Goal: Task Accomplishment & Management: Use online tool/utility

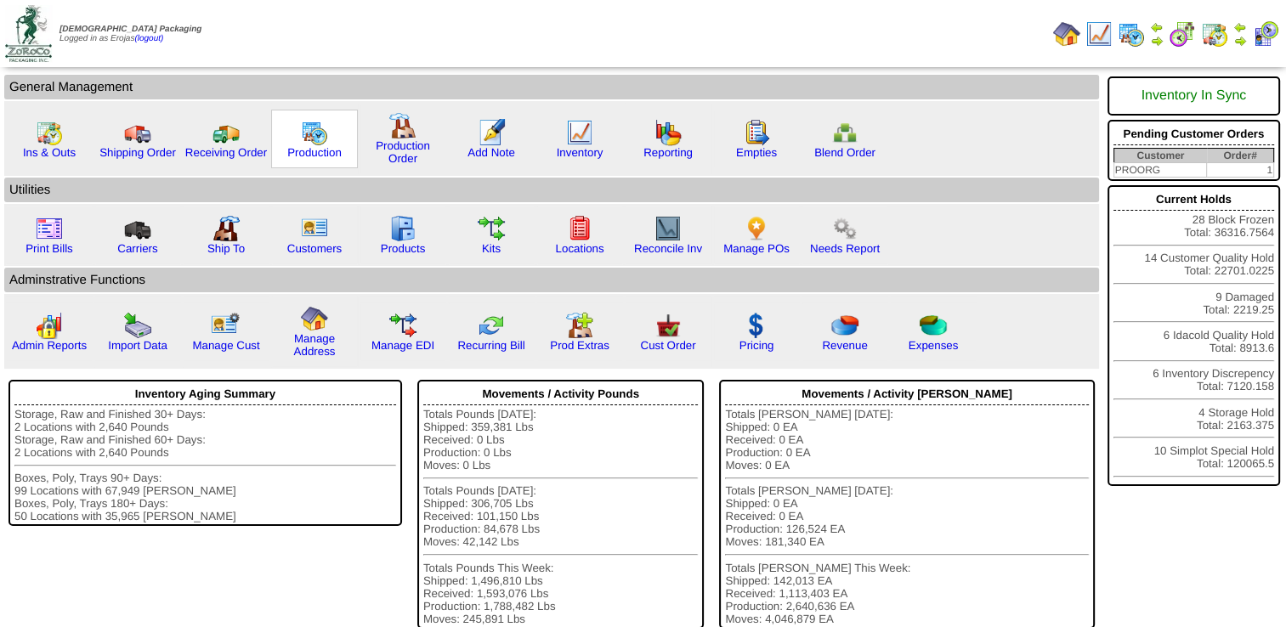
click at [316, 132] on img at bounding box center [314, 132] width 27 height 27
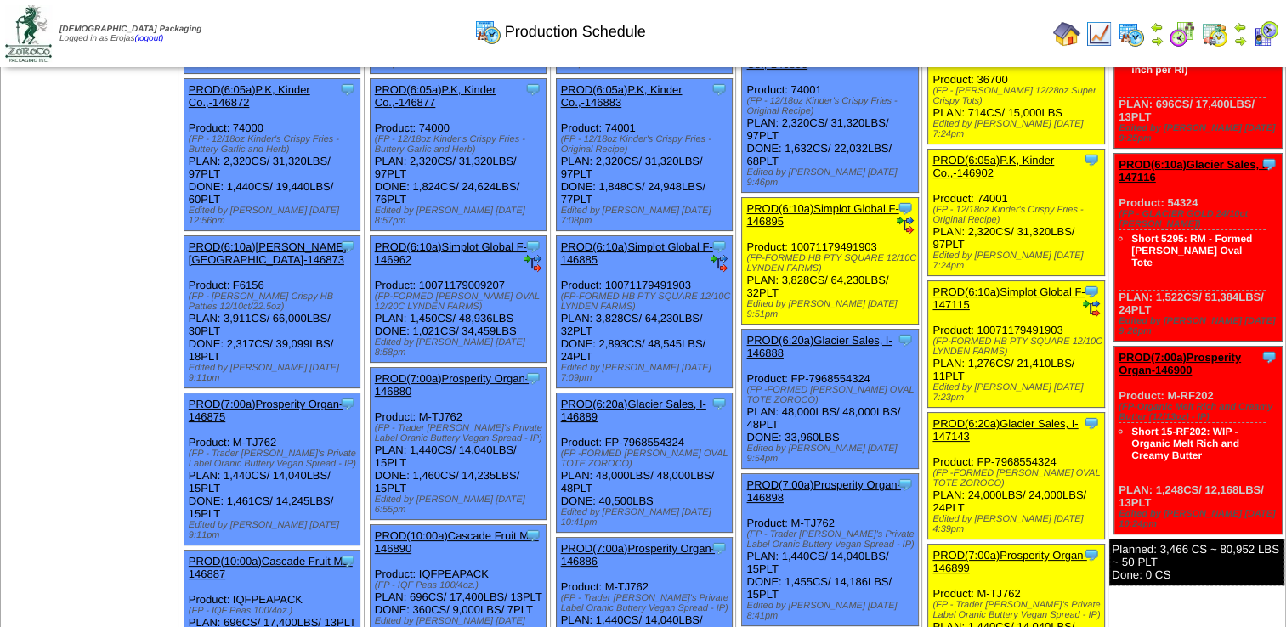
scroll to position [170, 0]
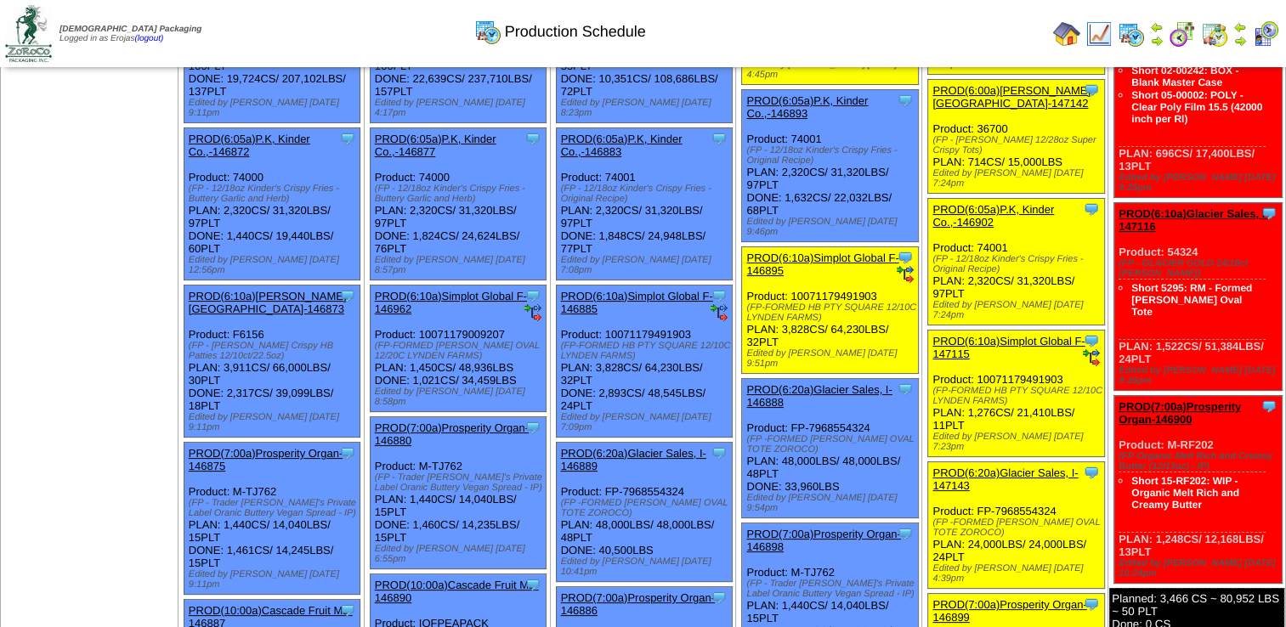
click at [986, 467] on link "PROD(6:20a)Glacier Sales, I-147143" at bounding box center [1005, 480] width 145 height 26
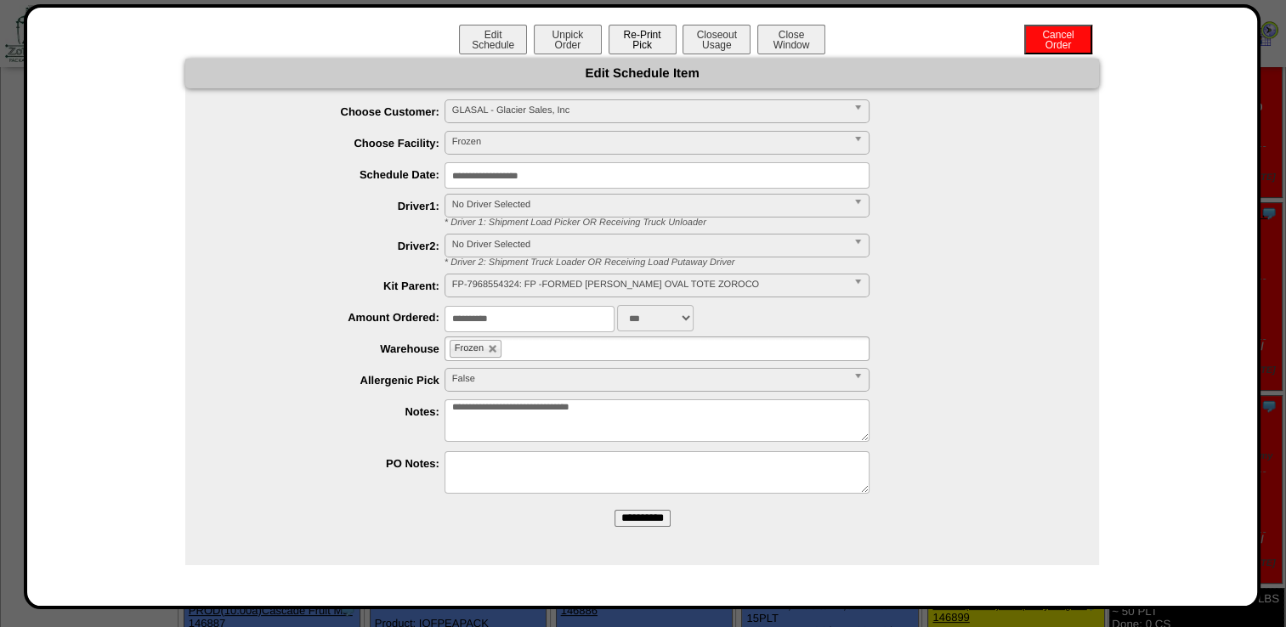
click at [643, 42] on button "Re-Print Pick" at bounding box center [643, 40] width 68 height 30
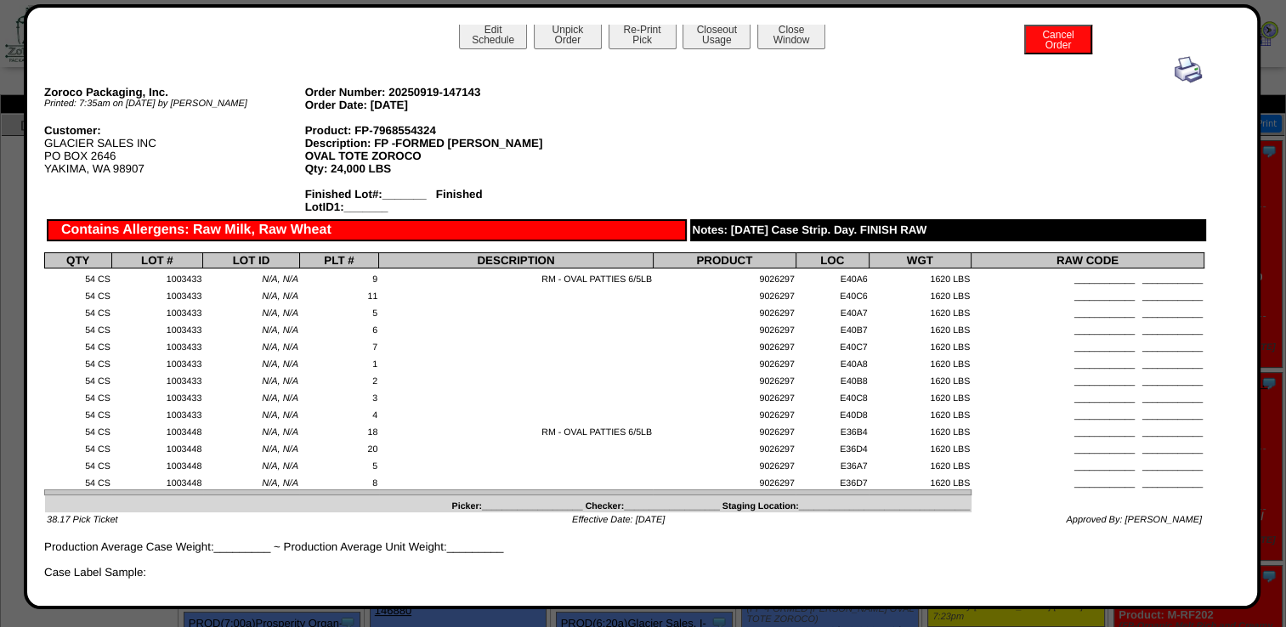
scroll to position [0, 0]
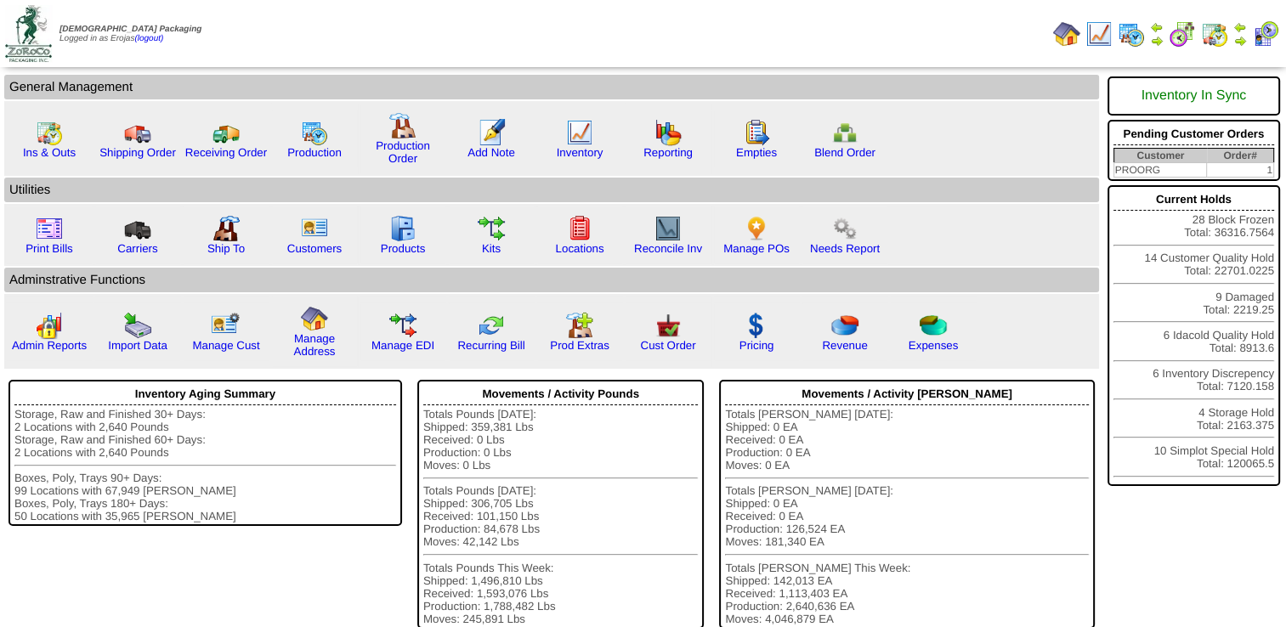
drag, startPoint x: 309, startPoint y: 145, endPoint x: 485, endPoint y: 65, distance: 193.3
click at [309, 144] on img at bounding box center [314, 132] width 27 height 27
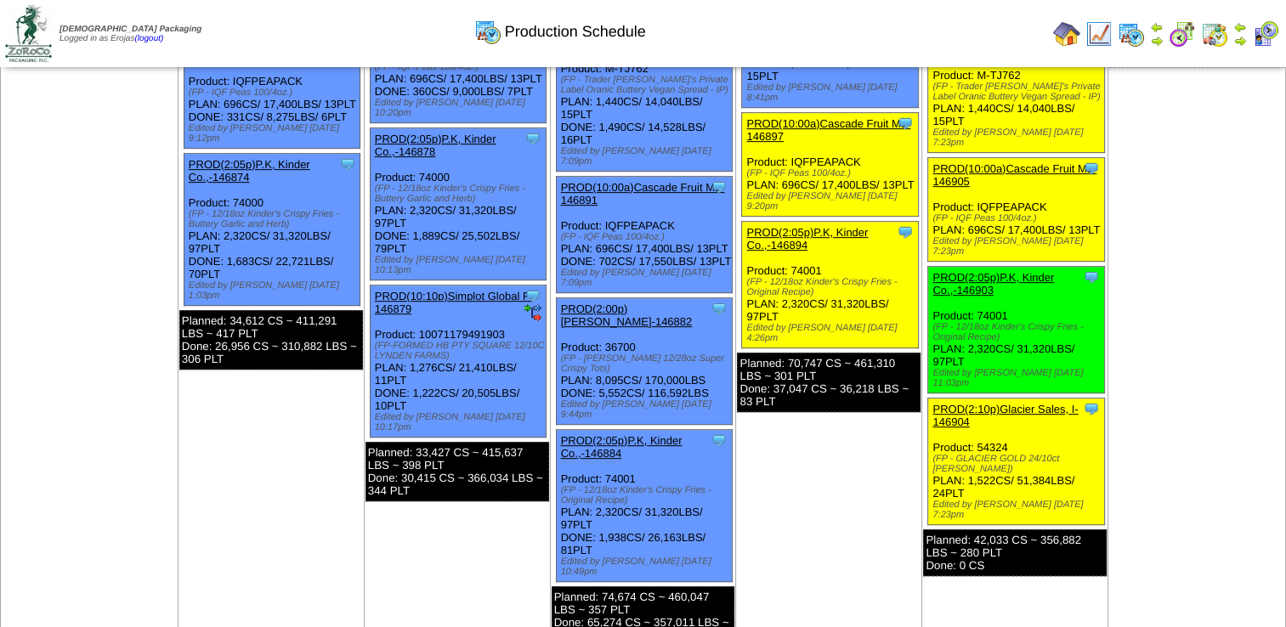
scroll to position [765, 0]
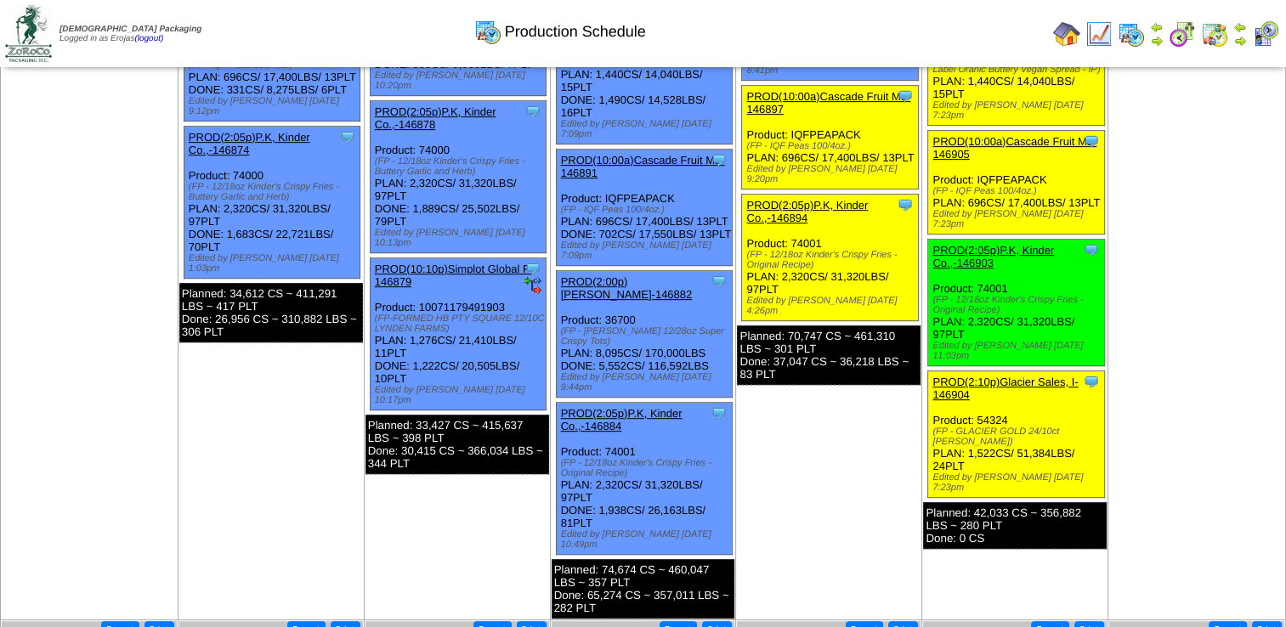
click at [975, 376] on link "PROD(2:10p)Glacier Sales, I-146904" at bounding box center [1005, 389] width 145 height 26
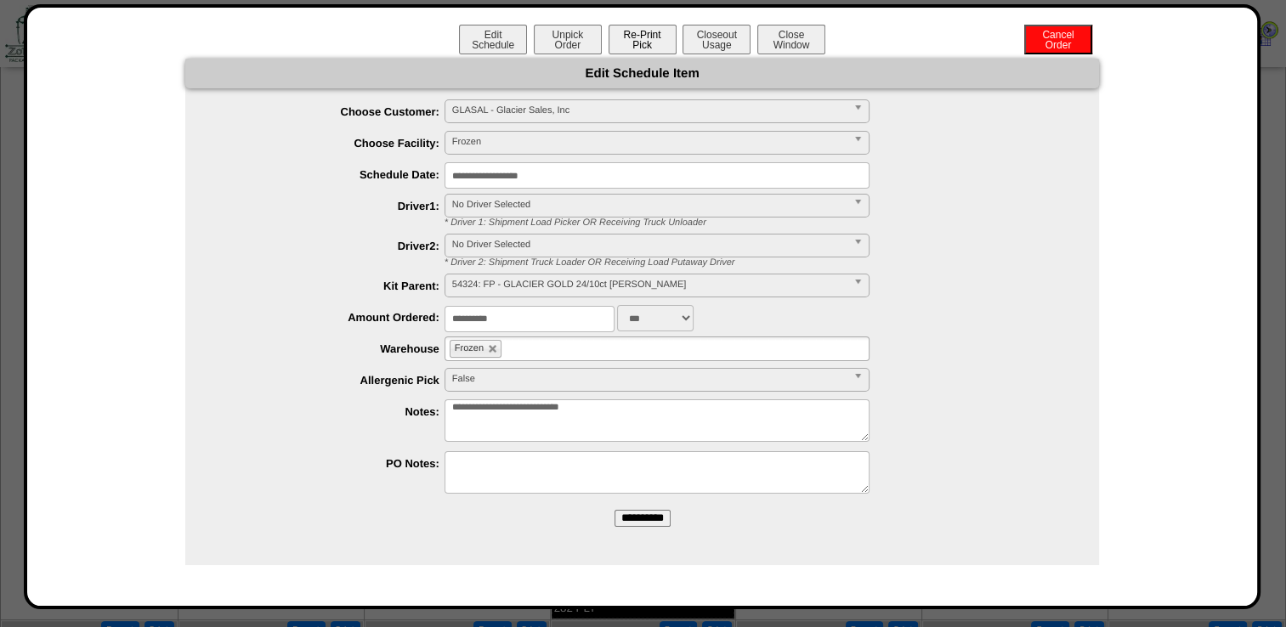
click at [649, 39] on button "Re-Print Pick" at bounding box center [643, 40] width 68 height 30
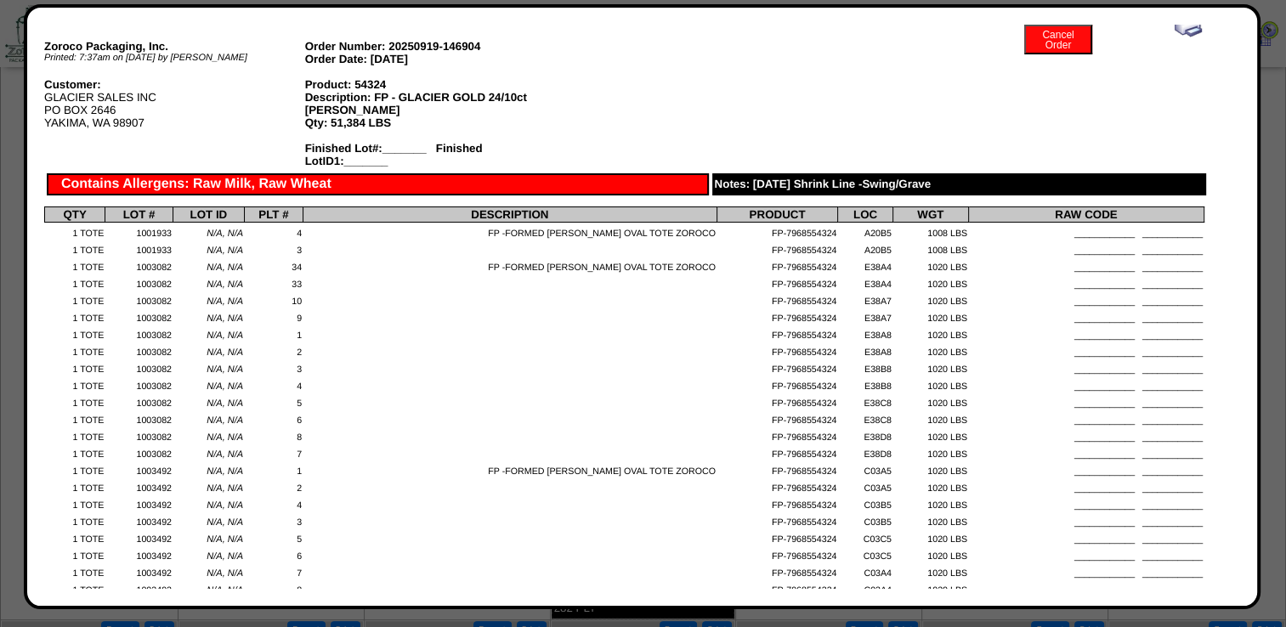
scroll to position [0, 0]
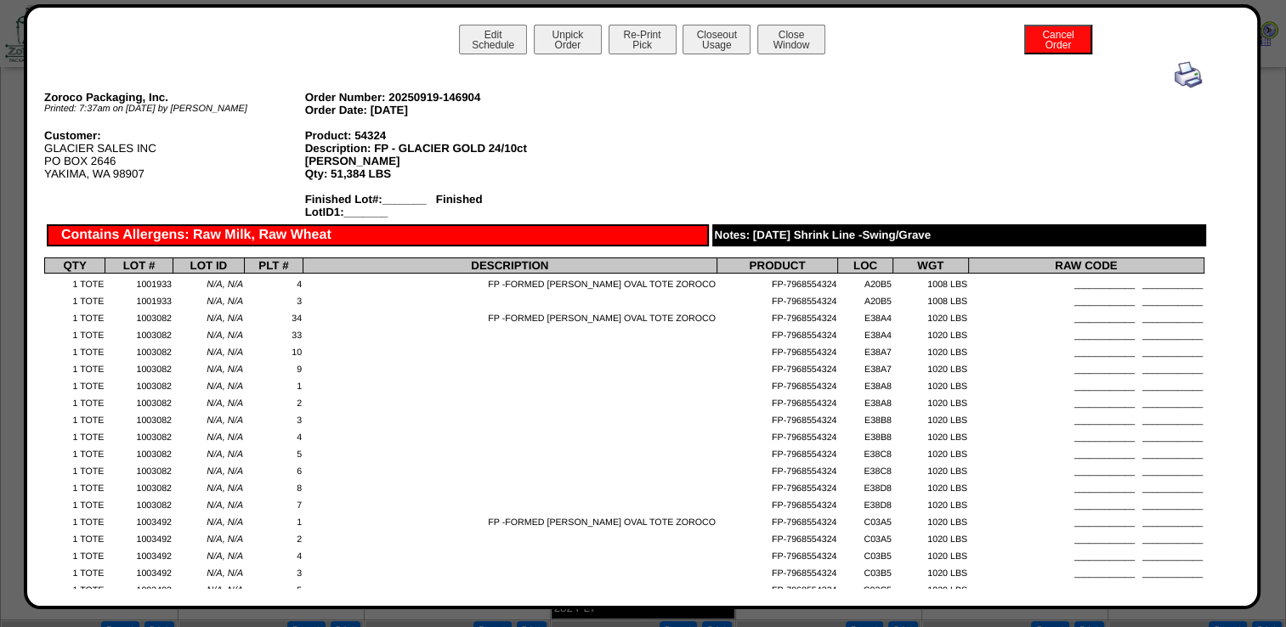
click at [1175, 66] on img at bounding box center [1188, 74] width 27 height 27
